Goal: Information Seeking & Learning: Learn about a topic

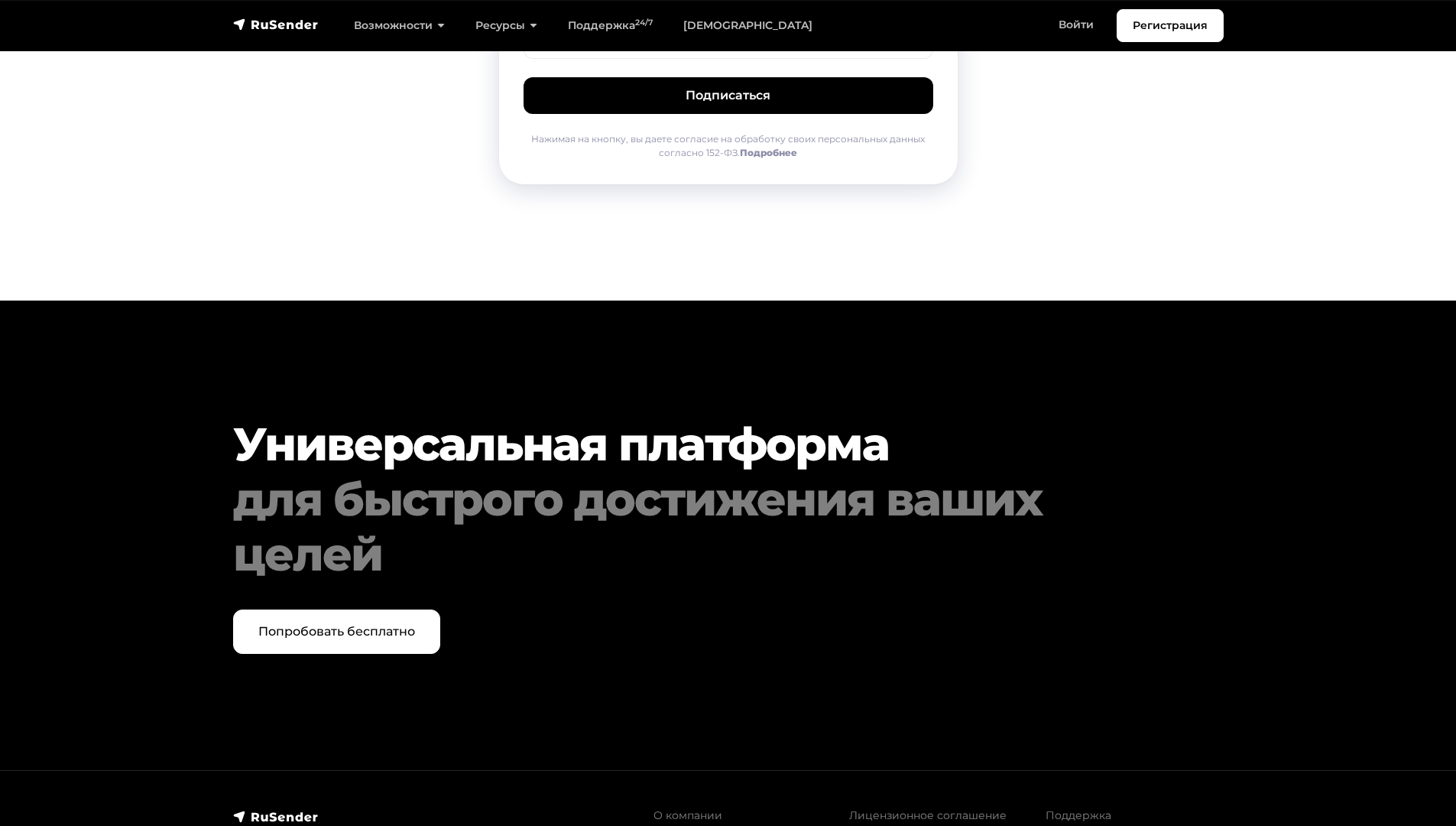
scroll to position [7766, 0]
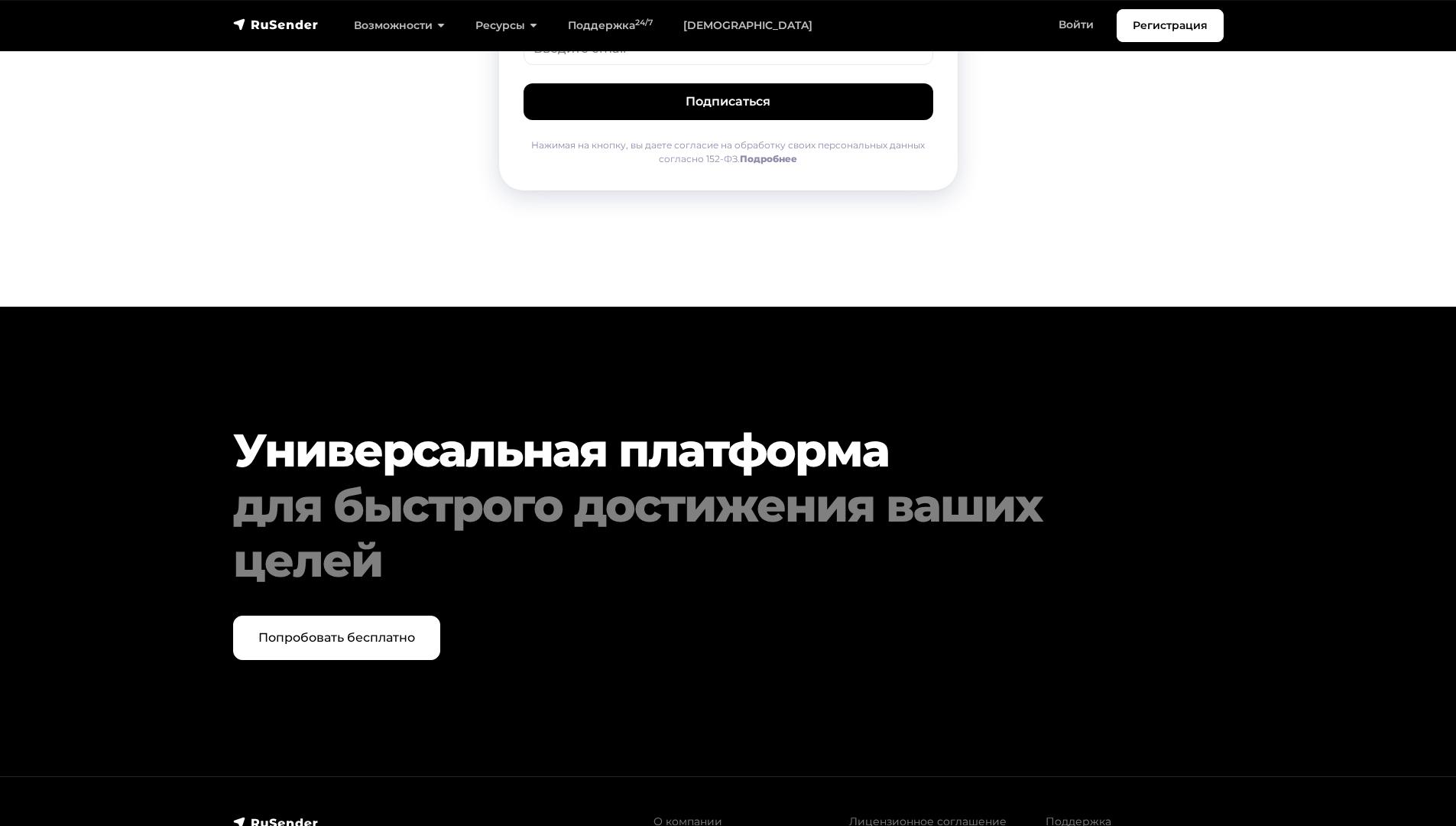
scroll to position [3071, 0]
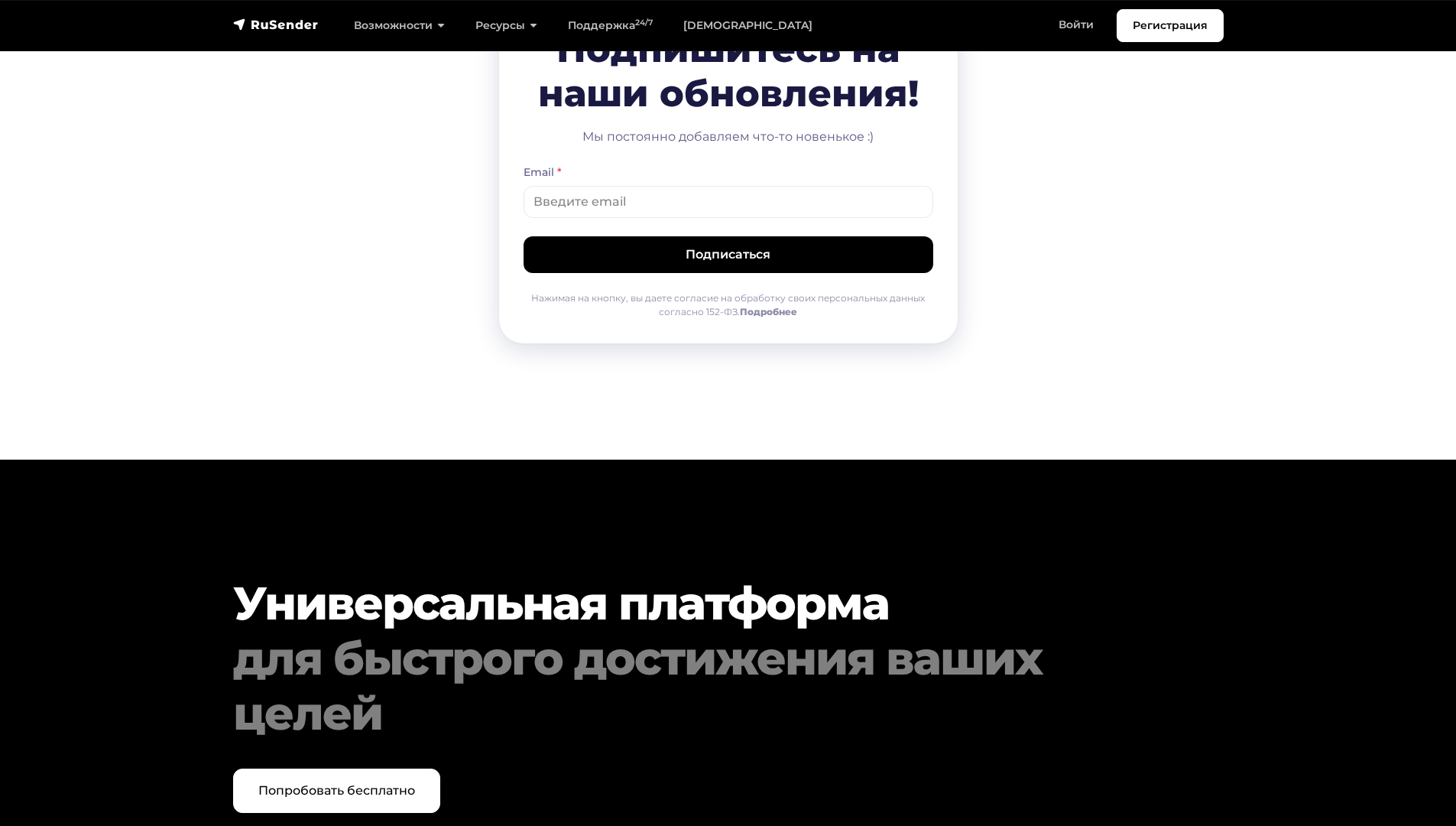
scroll to position [1269, 0]
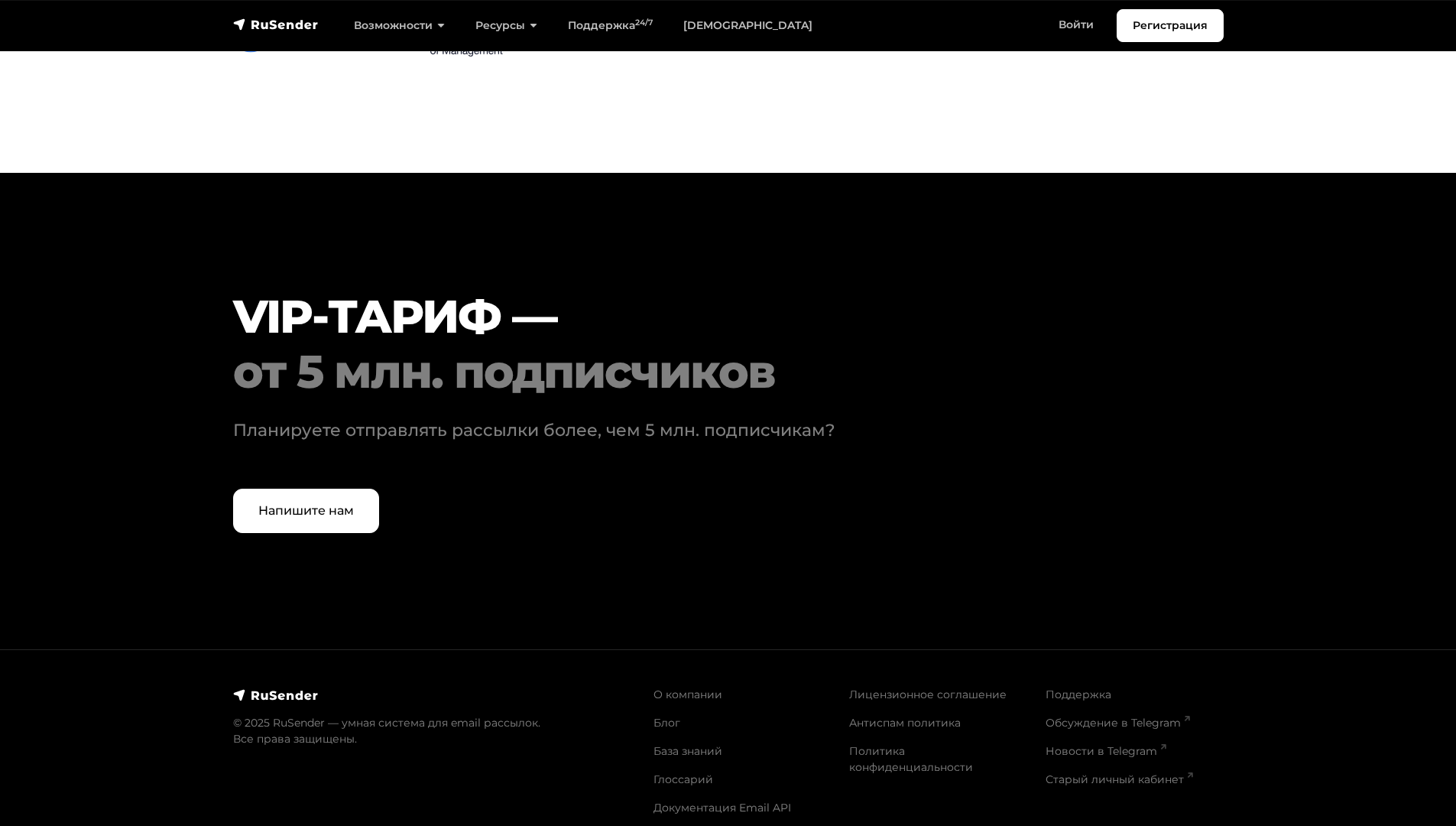
scroll to position [4571, 0]
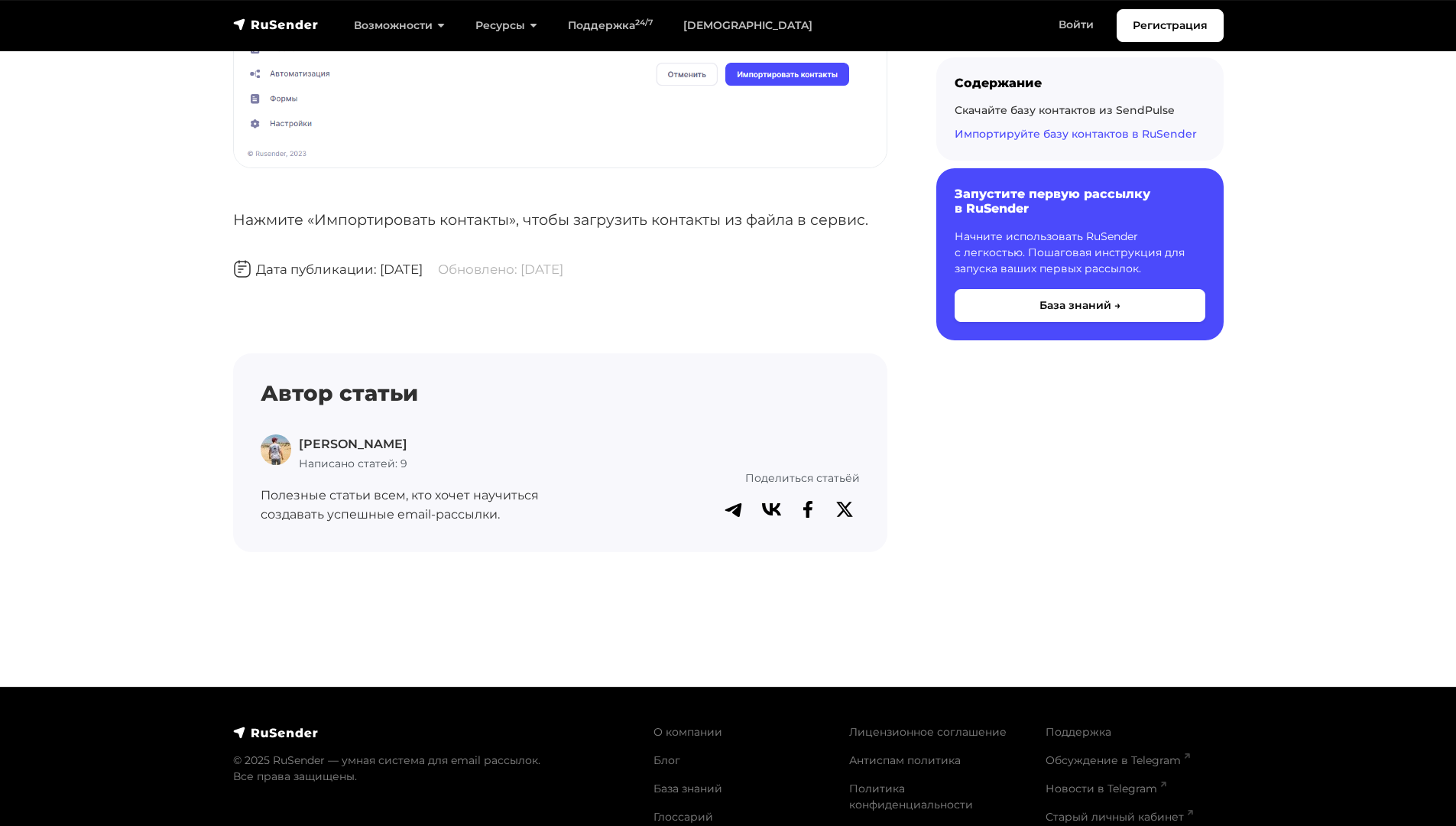
scroll to position [4881, 0]
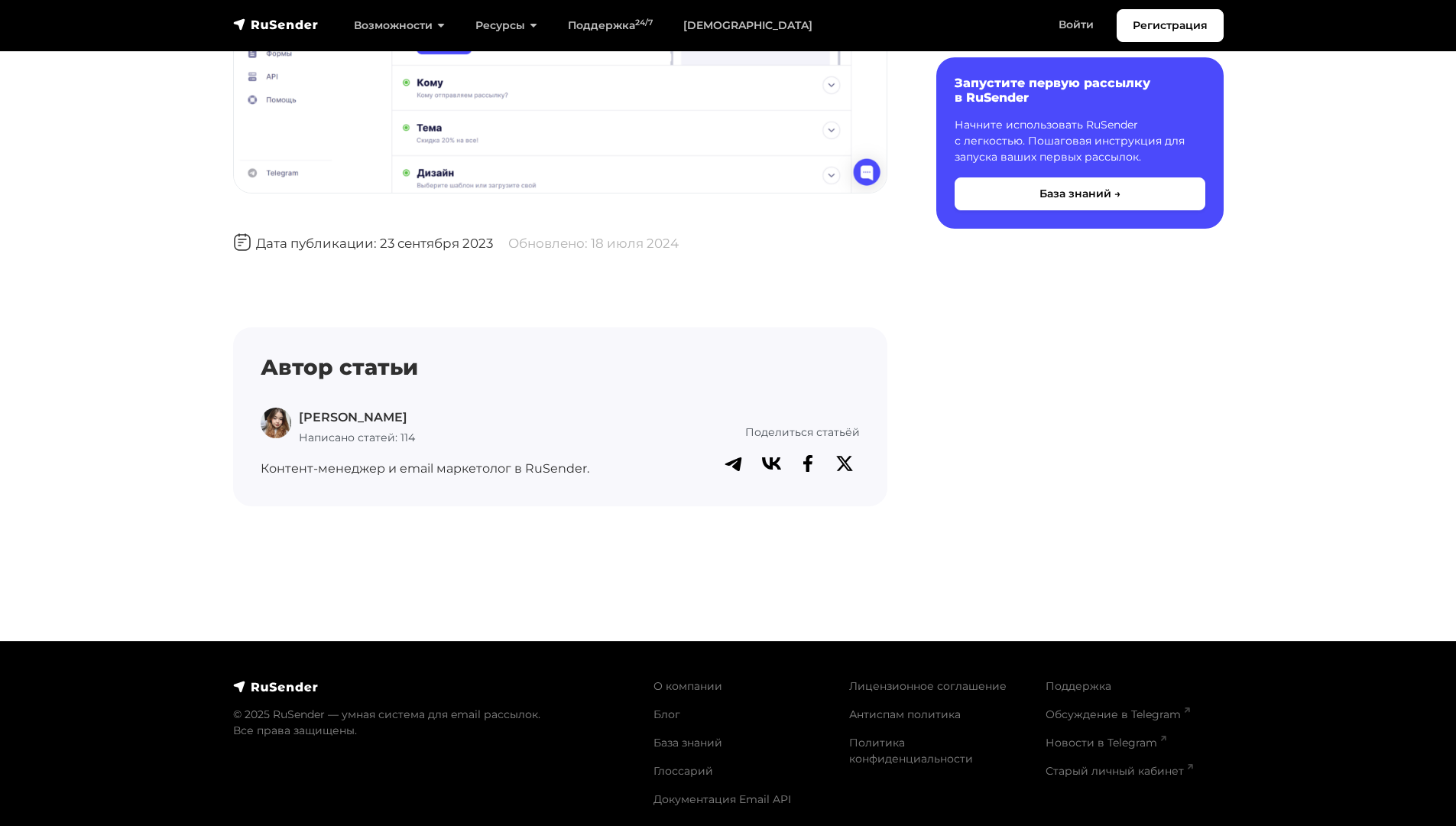
scroll to position [2181, 0]
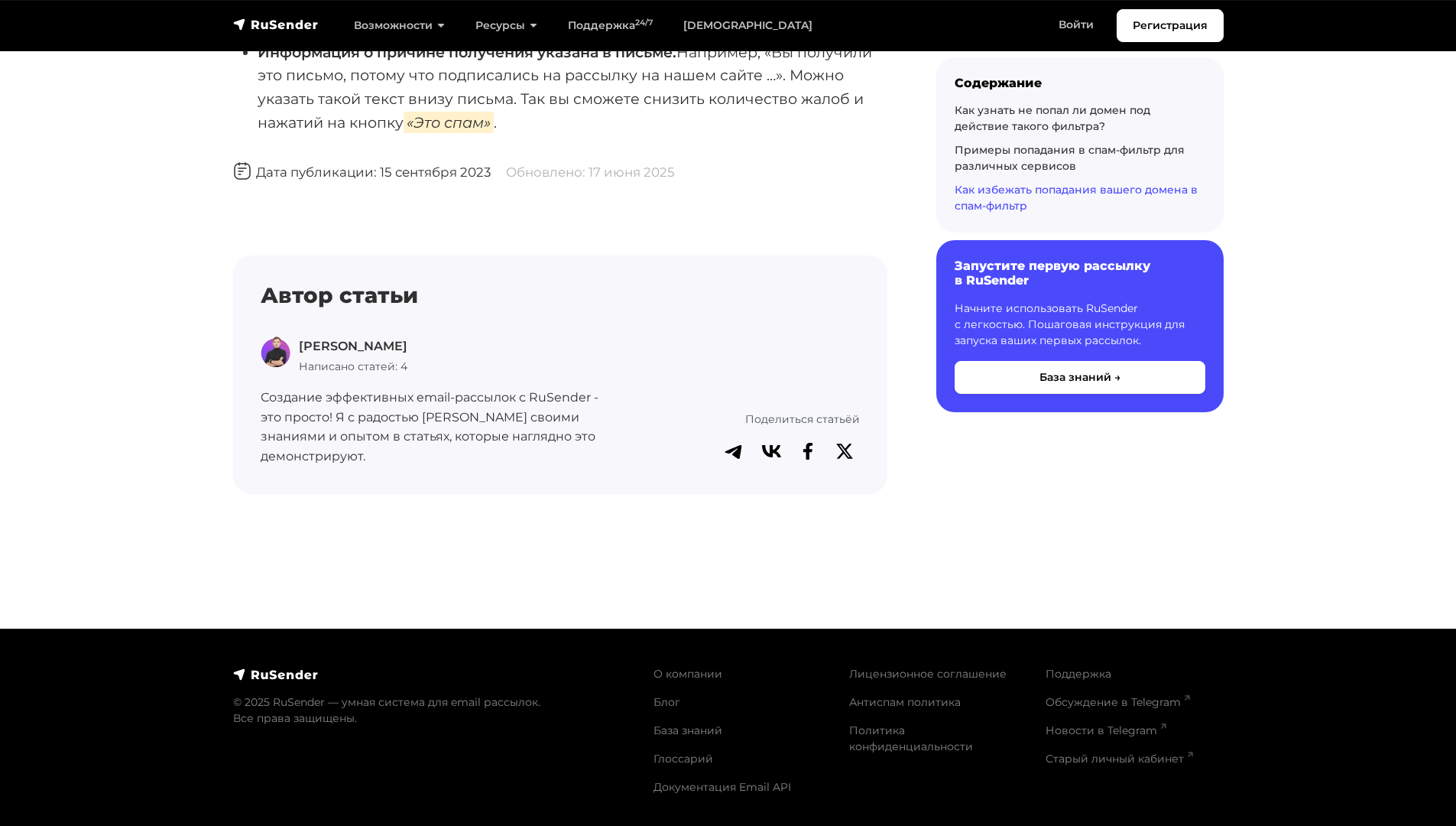
scroll to position [3120, 0]
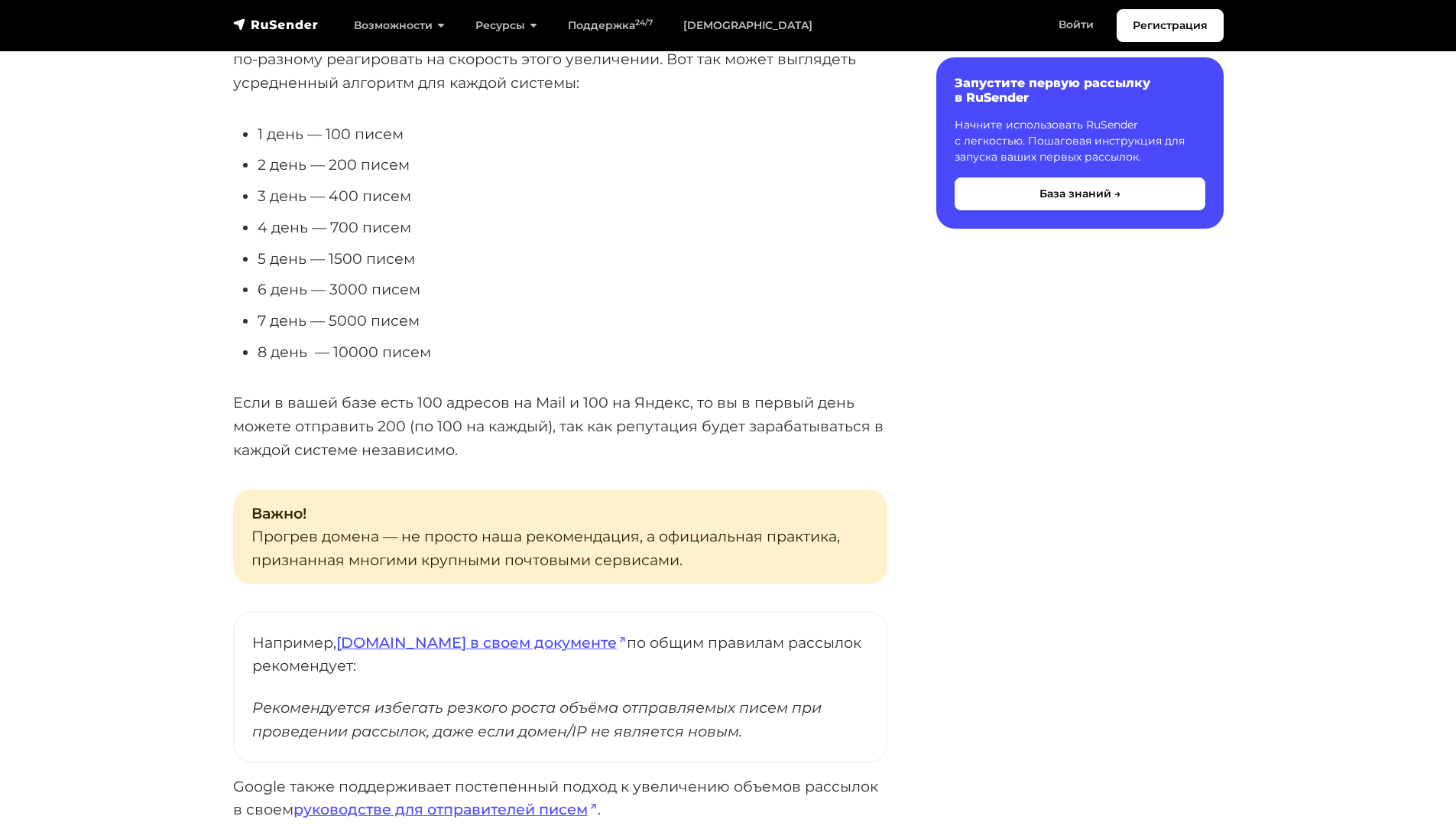
scroll to position [748, 0]
